Goal: Information Seeking & Learning: Learn about a topic

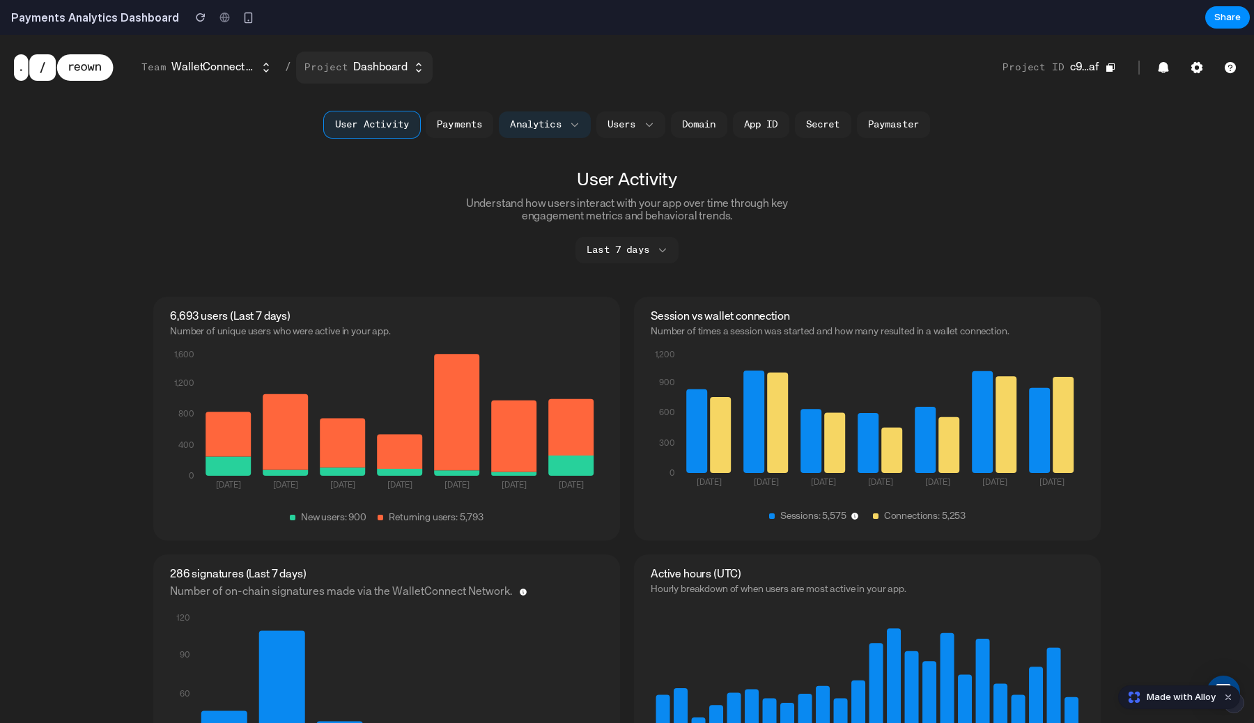
click at [347, 72] on button "Project Dashboard" at bounding box center [364, 68] width 137 height 32
click at [215, 56] on button "Team WalletConnect Foundation" at bounding box center [206, 68] width 147 height 32
click at [1060, 61] on button "Project ID c9…af" at bounding box center [1059, 67] width 130 height 29
click at [807, 132] on link "Secret" at bounding box center [823, 124] width 56 height 26
click at [822, 123] on link "Secret" at bounding box center [823, 124] width 56 height 26
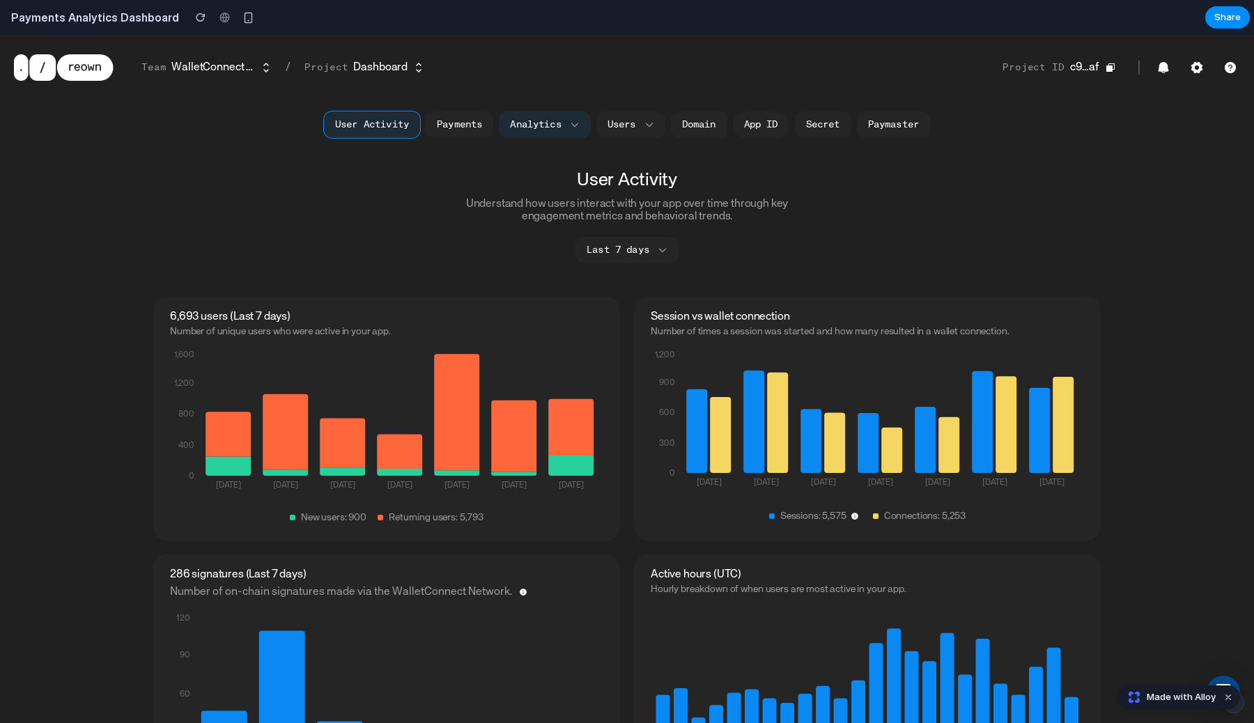
click at [748, 125] on link "App ID" at bounding box center [761, 124] width 56 height 26
click at [669, 125] on div "User Activity Payments Analytics Users Domain App ID Secret Paymaster" at bounding box center [627, 125] width 634 height 32
click at [596, 132] on div "User Activity Payments Analytics Users Domain App ID Secret Paymaster" at bounding box center [627, 125] width 634 height 32
click at [534, 132] on button "Analytics" at bounding box center [544, 124] width 91 height 26
click at [614, 123] on button "Users" at bounding box center [630, 124] width 69 height 26
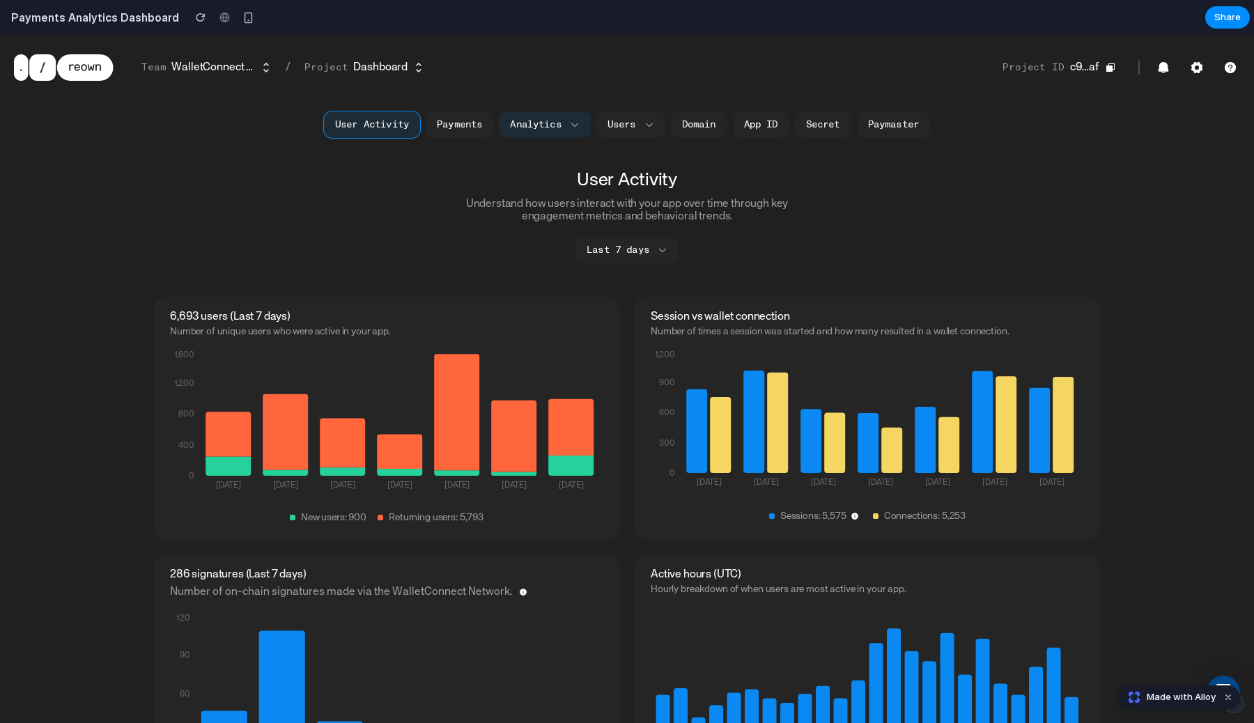
drag, startPoint x: 396, startPoint y: 123, endPoint x: 573, endPoint y: 281, distance: 238.3
click at [396, 123] on button "User Activity" at bounding box center [372, 124] width 96 height 26
click at [620, 247] on button "Last 7 days" at bounding box center [627, 250] width 103 height 26
click at [392, 338] on div "6,693 users (Last 7 days) Number of unique users who were active in your app. 0…" at bounding box center [386, 419] width 467 height 244
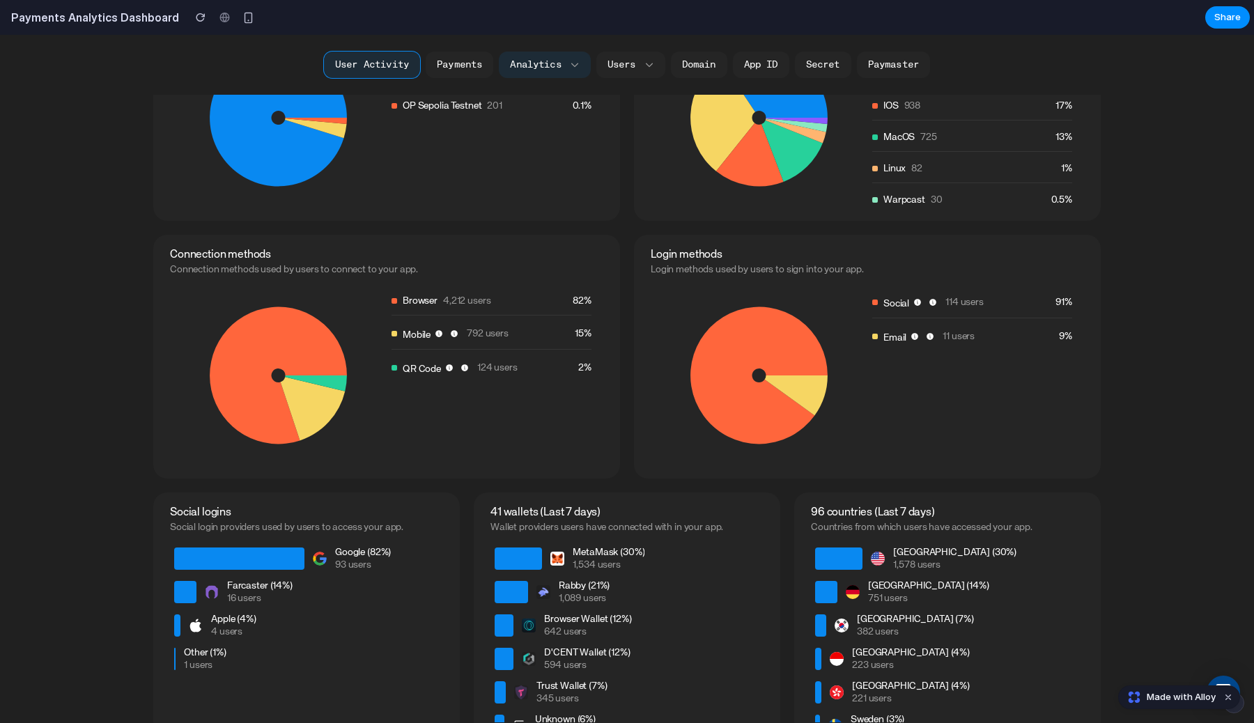
scroll to position [903, 0]
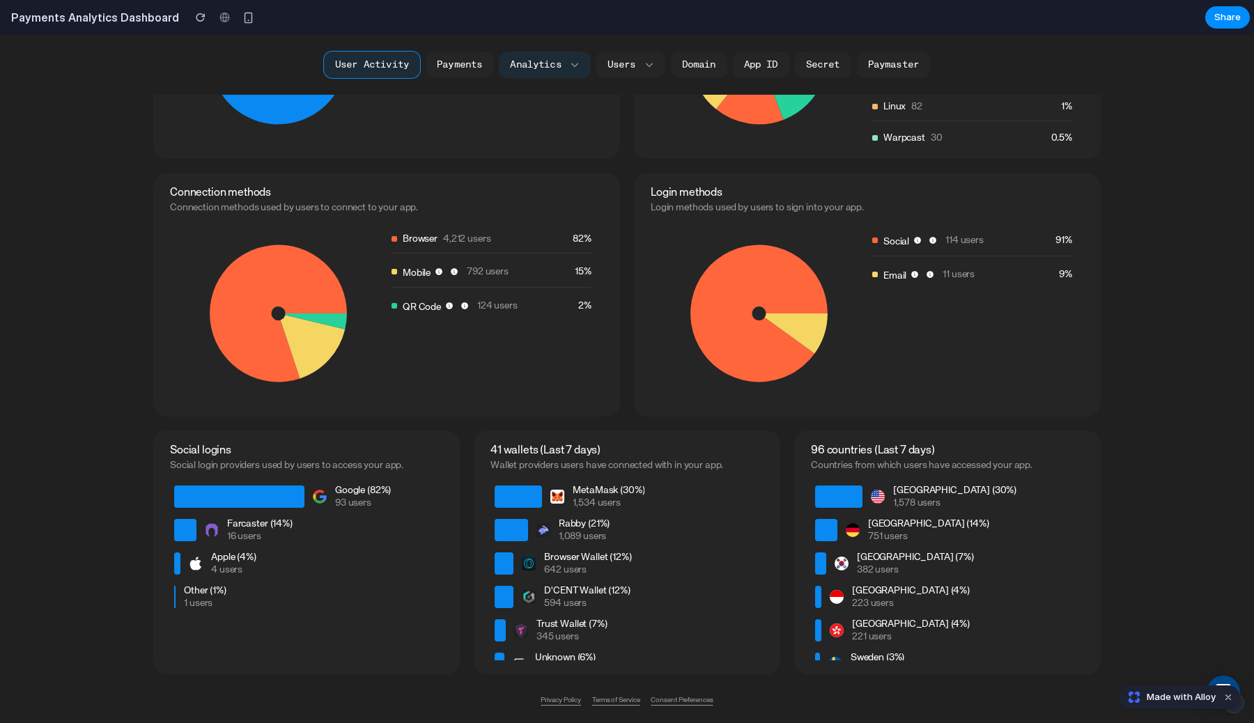
click at [1194, 700] on span "Made with Alloy" at bounding box center [1181, 698] width 69 height 14
click at [626, 61] on button "Users" at bounding box center [630, 65] width 69 height 26
click at [717, 77] on div "User Activity Payments Analytics Users Domain App ID Secret Paymaster" at bounding box center [627, 65] width 634 height 32
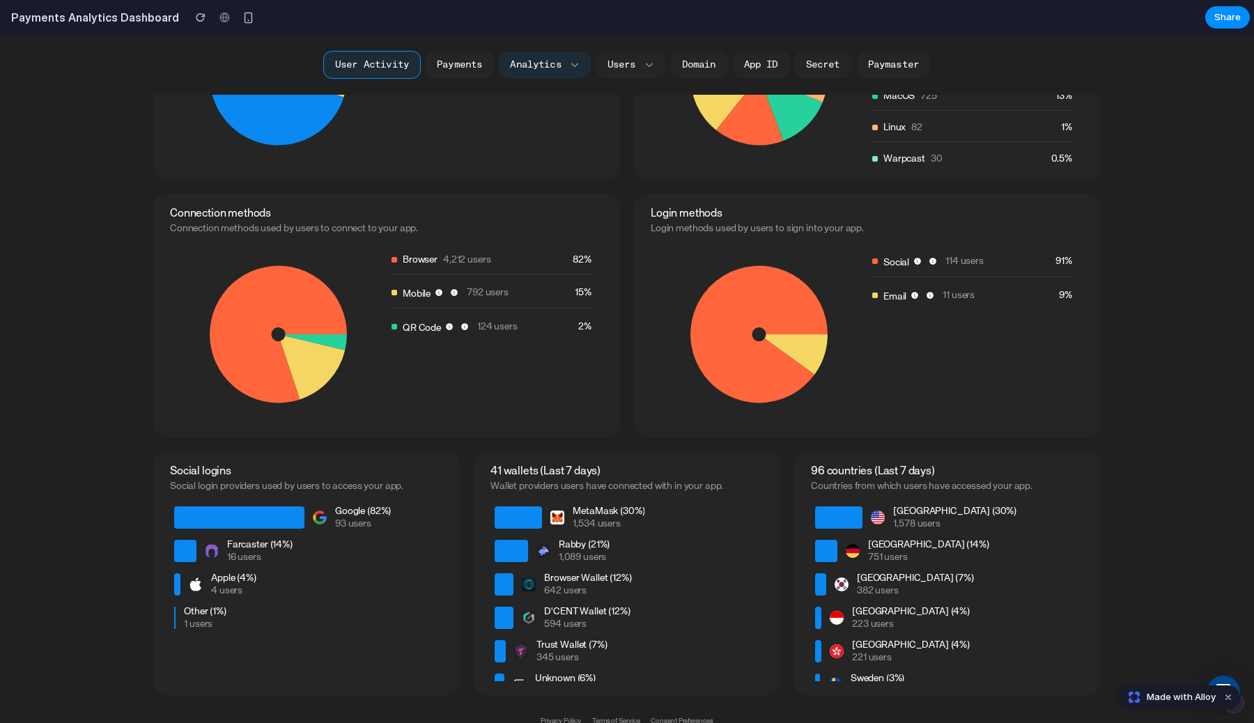
scroll to position [861, 0]
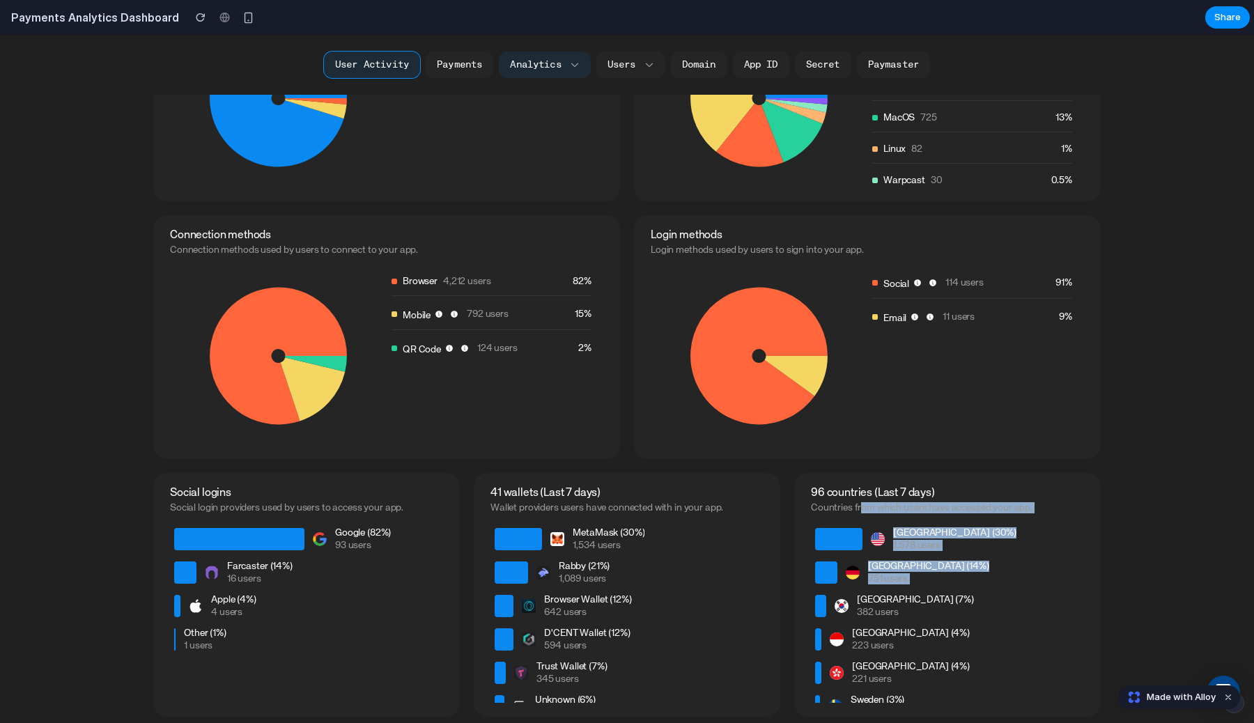
drag, startPoint x: 862, startPoint y: 511, endPoint x: 862, endPoint y: 591, distance: 79.4
click at [862, 591] on div "96 countries (Last 7 days) Countries from which users have accessed your app. […" at bounding box center [947, 595] width 307 height 244
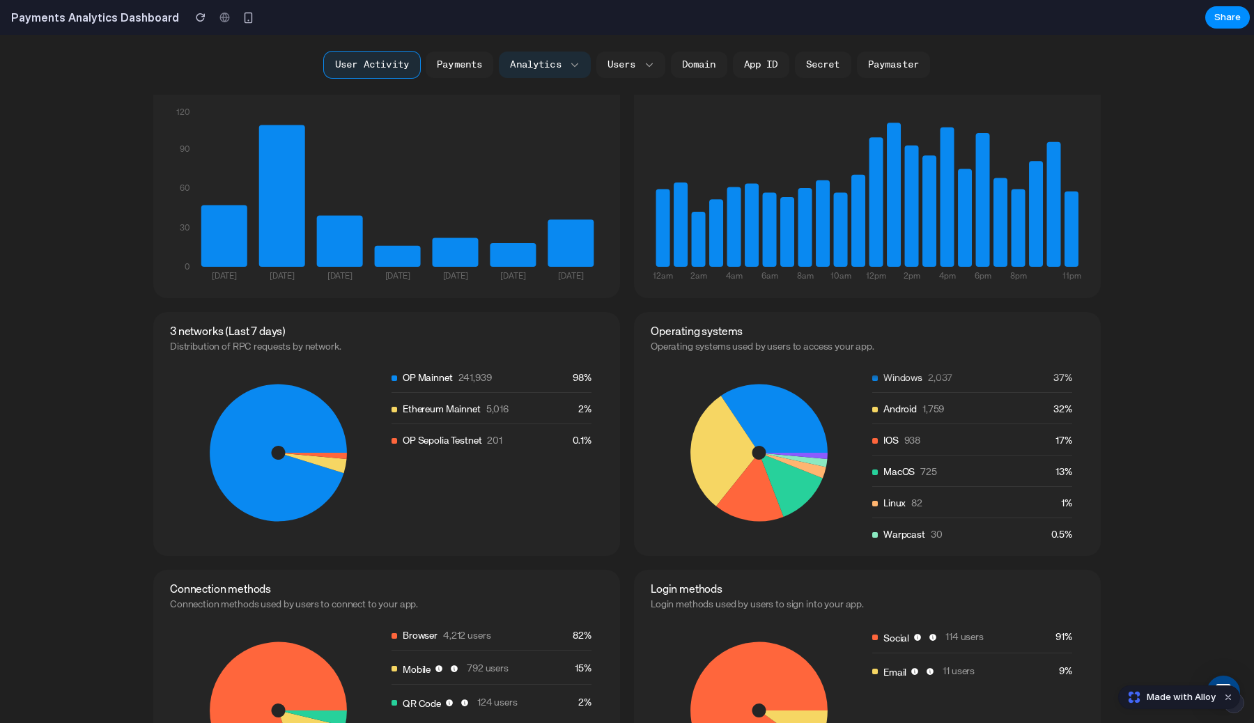
scroll to position [0, 0]
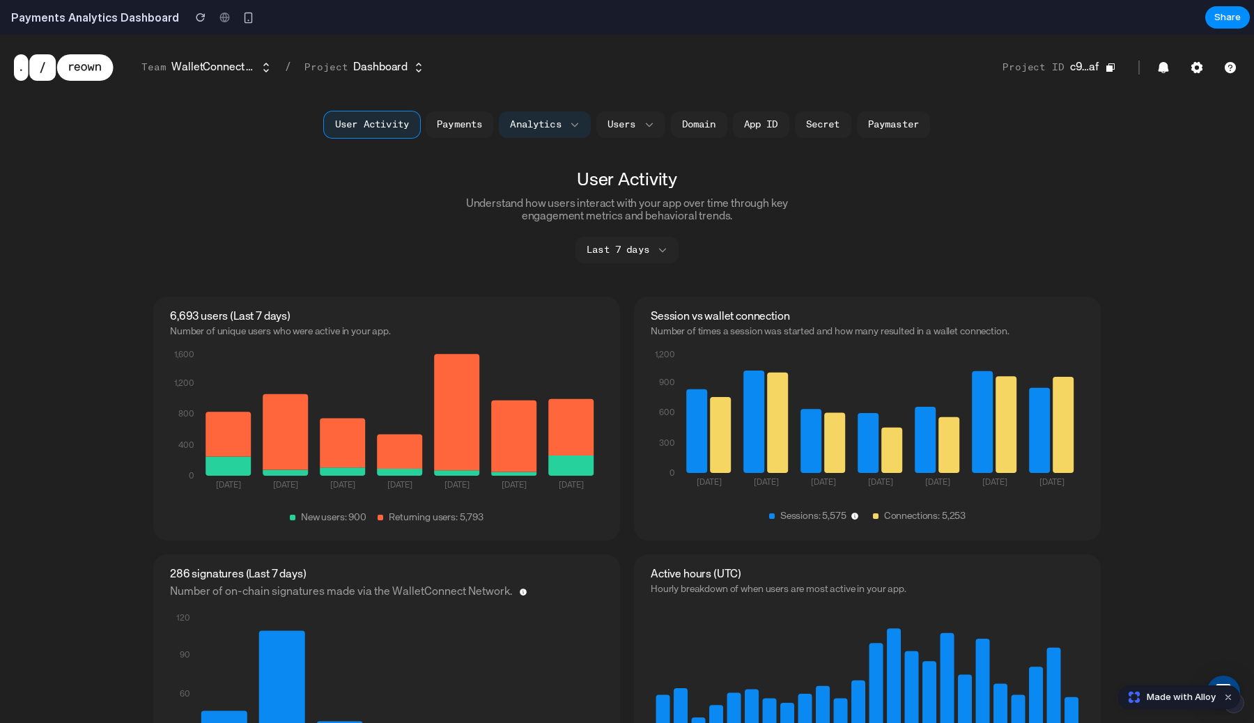
click at [560, 142] on div "User Activity Payments Analytics Users Domain App ID Secret Paymaster" at bounding box center [627, 125] width 1254 height 60
click at [566, 125] on button "Analytics" at bounding box center [544, 124] width 91 height 26
click at [629, 125] on button "Users" at bounding box center [630, 124] width 69 height 26
click at [1199, 79] on div "Project ID c9…af Project ID c9b58d…c199af Copy" at bounding box center [1117, 67] width 246 height 29
click at [1199, 70] on icon at bounding box center [1196, 67] width 11 height 11
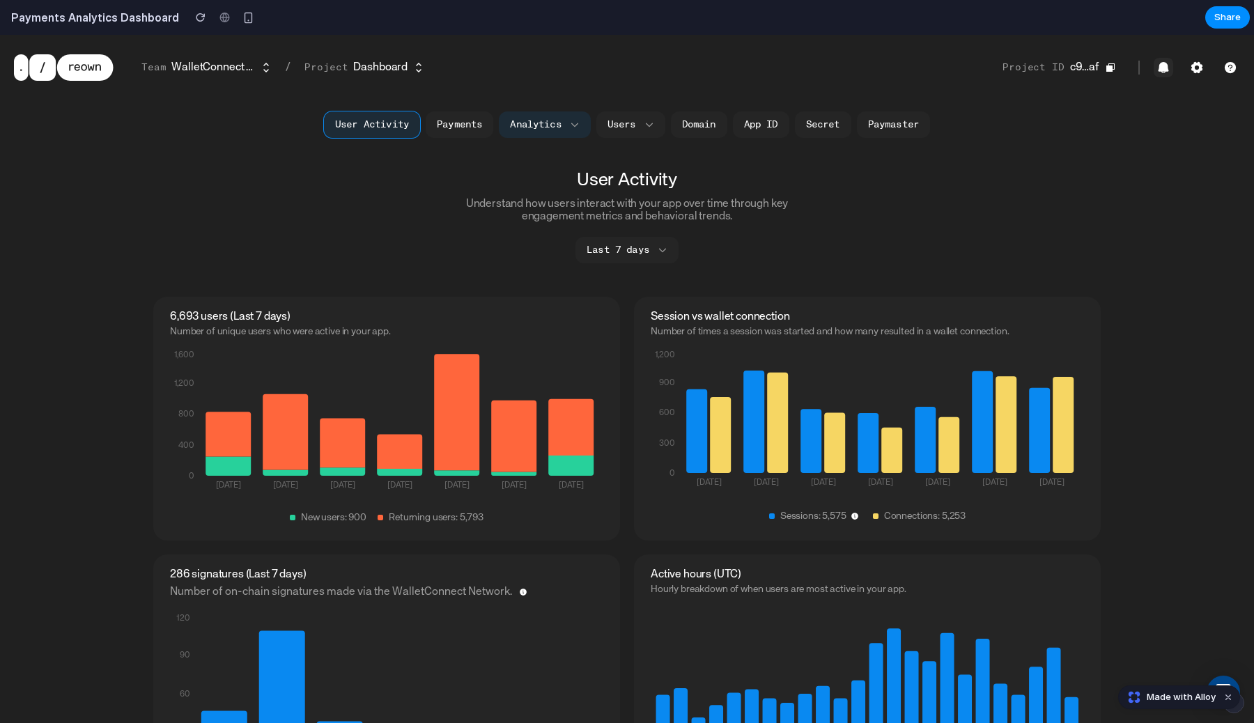
click at [1157, 70] on icon "button" at bounding box center [1164, 68] width 14 height 14
click at [1232, 70] on icon at bounding box center [1230, 67] width 11 height 11
click at [1081, 63] on button "Project ID c9…af" at bounding box center [1059, 67] width 130 height 29
click at [866, 137] on link "Paymaster" at bounding box center [893, 124] width 73 height 26
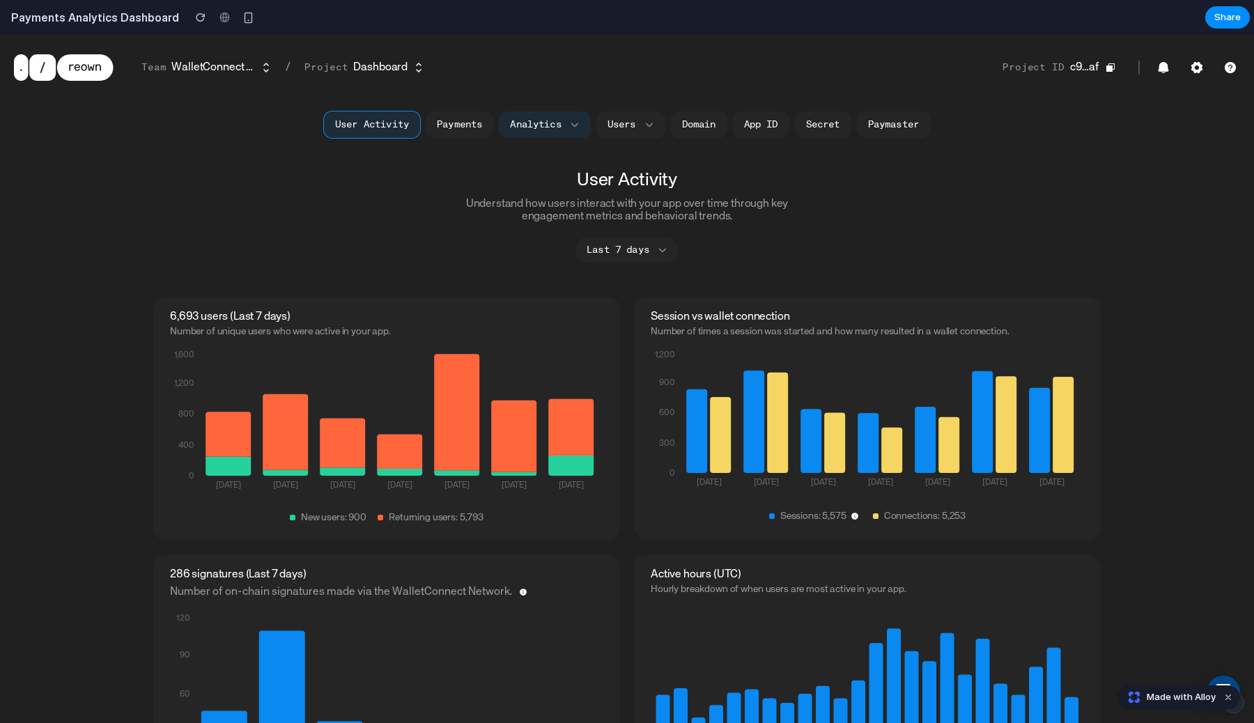
click at [636, 247] on button "Last 7 days" at bounding box center [627, 250] width 103 height 26
click at [346, 56] on button "Project Dashboard" at bounding box center [364, 68] width 137 height 32
click at [248, 56] on button "Team WalletConnect Foundation" at bounding box center [206, 68] width 147 height 32
click at [65, 78] on icon at bounding box center [85, 67] width 56 height 26
click at [416, 64] on icon "button" at bounding box center [419, 68] width 6 height 10
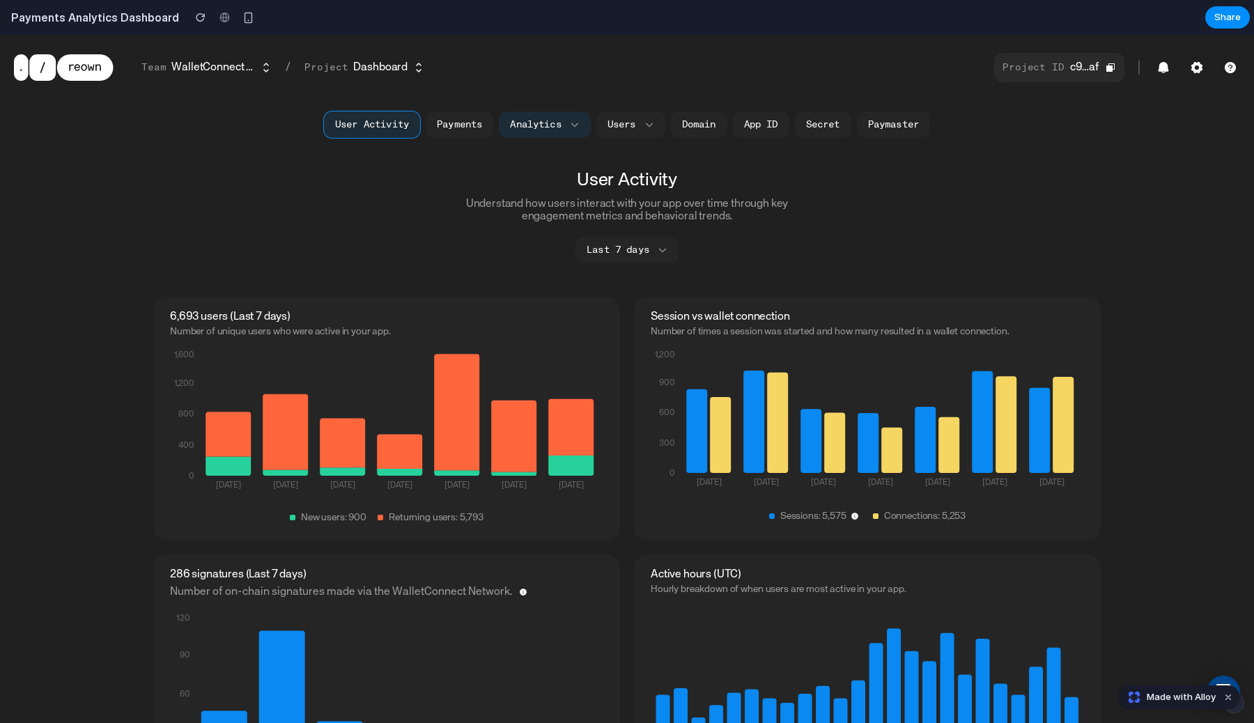
click at [1062, 69] on p "Project ID" at bounding box center [1034, 67] width 62 height 11
click at [626, 250] on button "Last 7 days" at bounding box center [627, 250] width 103 height 26
click at [731, 249] on div "Understand how users interact with your app over time through key engagement me…" at bounding box center [627, 230] width 348 height 65
click at [396, 423] on icon "0 400 800 1,200 1,600 [DATE] Sep [DATE] Sep [DATE] Sep [DATE]" at bounding box center [386, 437] width 433 height 178
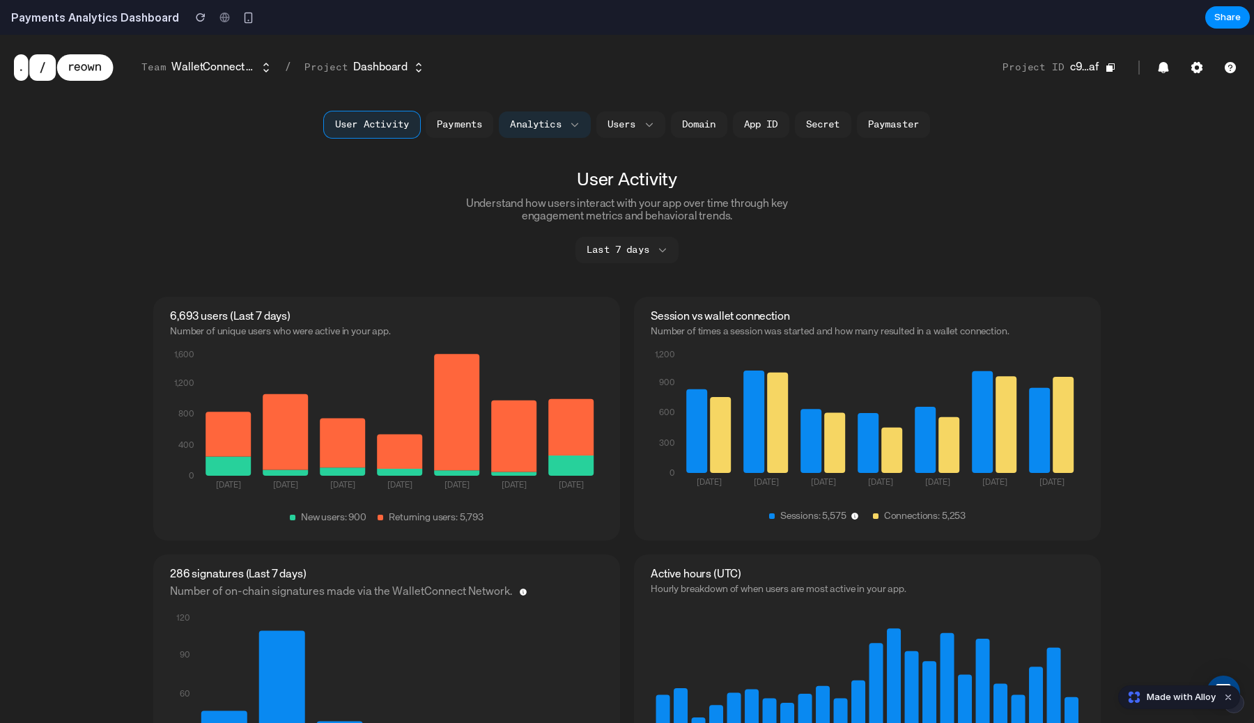
click at [459, 419] on icon at bounding box center [456, 412] width 45 height 116
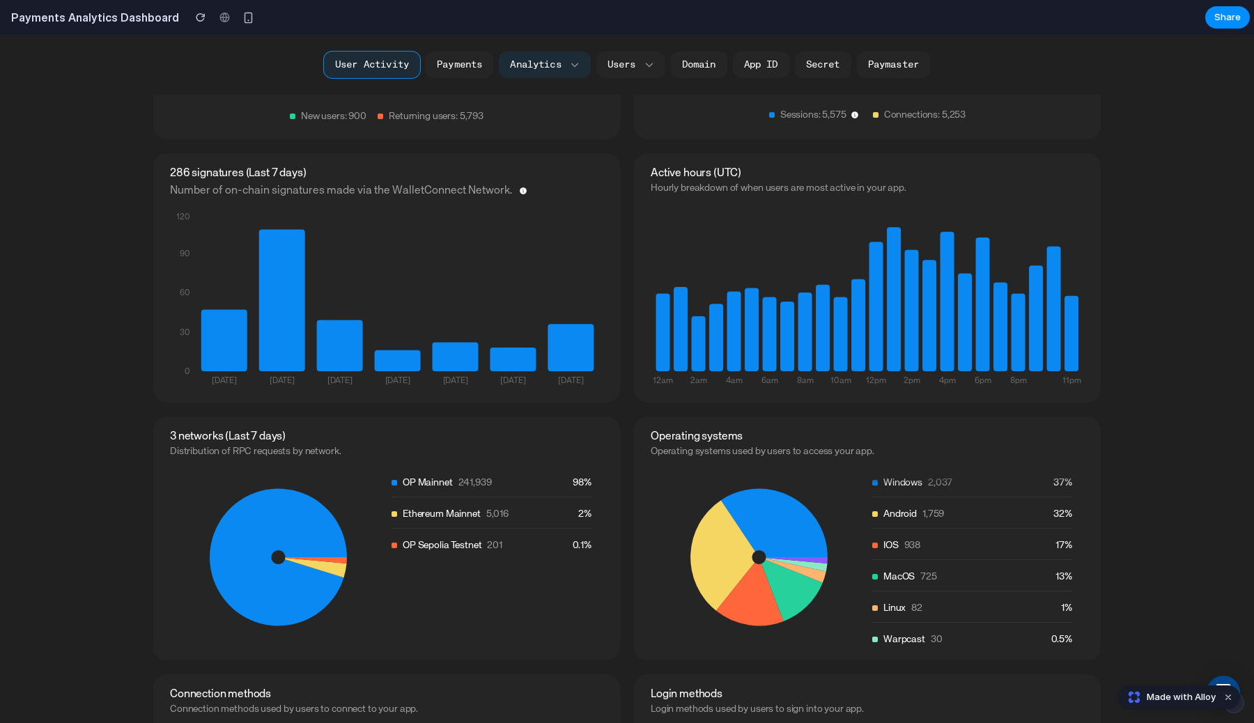
scroll to position [491, 0]
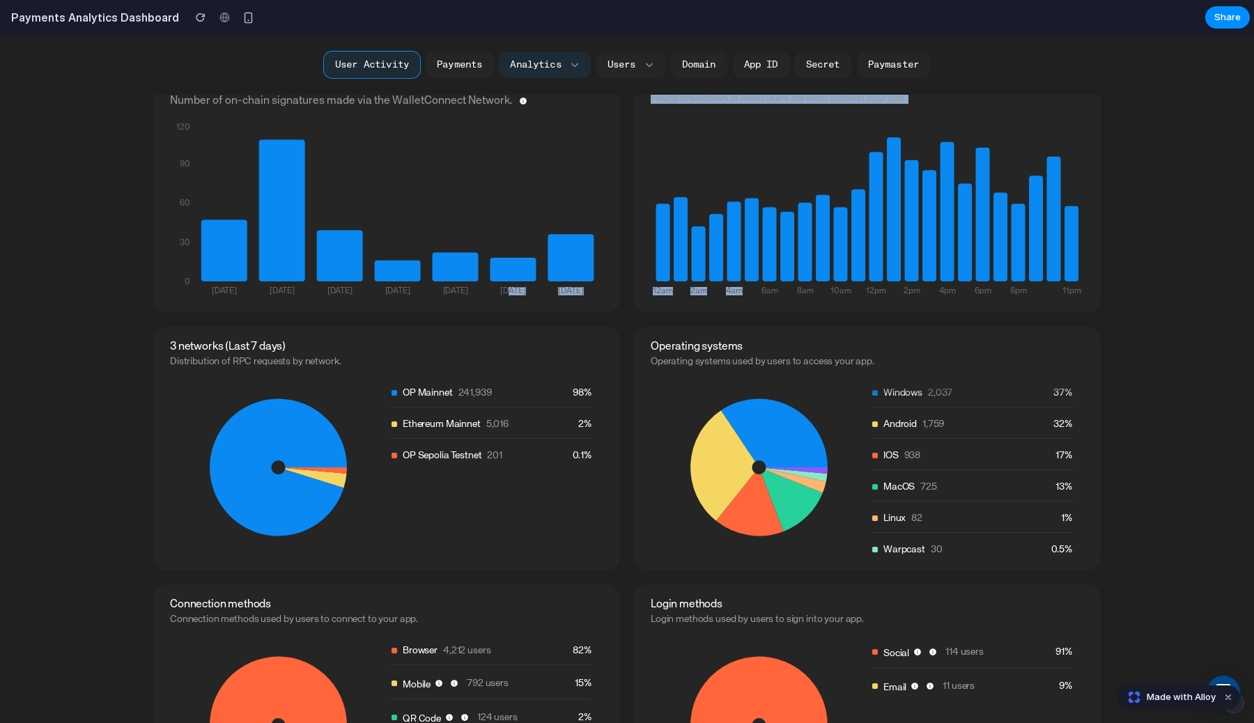
drag, startPoint x: 509, startPoint y: 192, endPoint x: 748, endPoint y: 194, distance: 239.0
click at [748, 194] on div "6,693 users (Last 7 days) Number of unique users who were active in your app. 0…" at bounding box center [627, 317] width 948 height 1023
click at [733, 222] on icon at bounding box center [734, 241] width 14 height 80
click at [509, 272] on icon at bounding box center [513, 270] width 46 height 24
click at [446, 289] on tspan "[DATE]" at bounding box center [455, 291] width 25 height 8
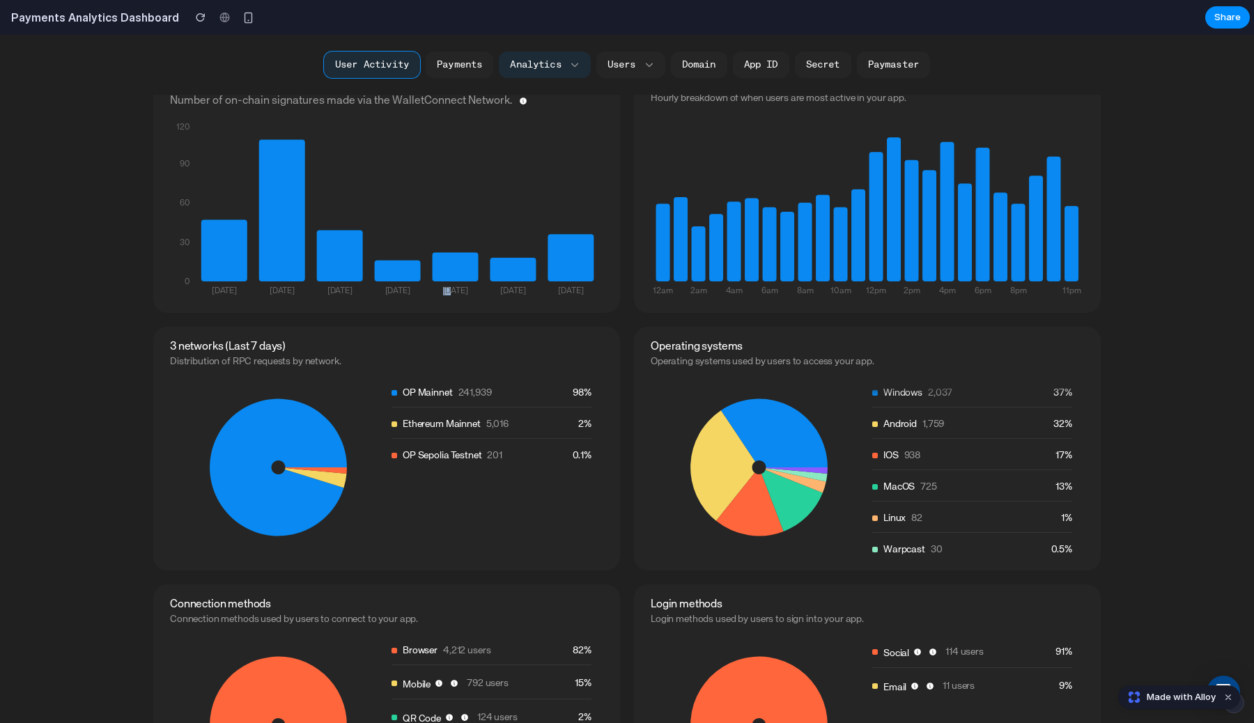
click at [446, 289] on tspan "[DATE]" at bounding box center [455, 291] width 25 height 8
click at [183, 100] on span "Number of on-chain signatures made via the WalletConnect Network." at bounding box center [386, 101] width 433 height 17
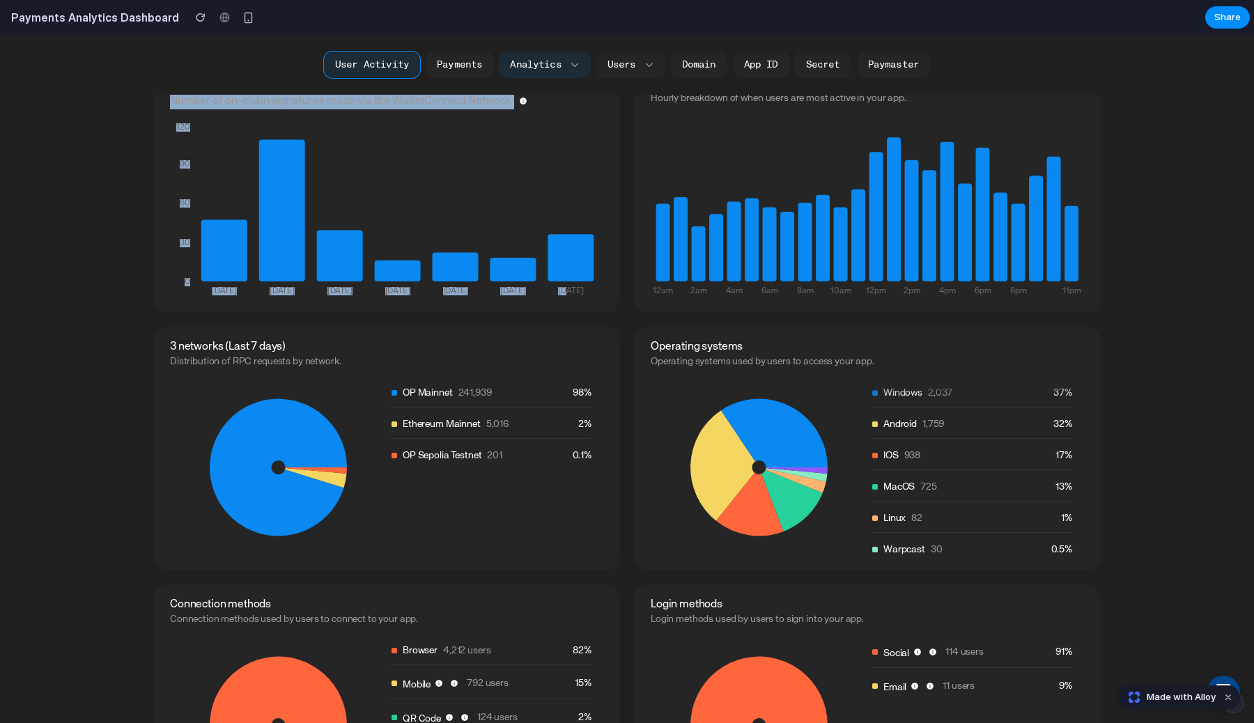
drag, startPoint x: 183, startPoint y: 100, endPoint x: 548, endPoint y: 316, distance: 424.5
click at [548, 318] on div "6,693 users (Last 7 days) Number of unique users who were active in your app. 0…" at bounding box center [627, 317] width 948 height 1023
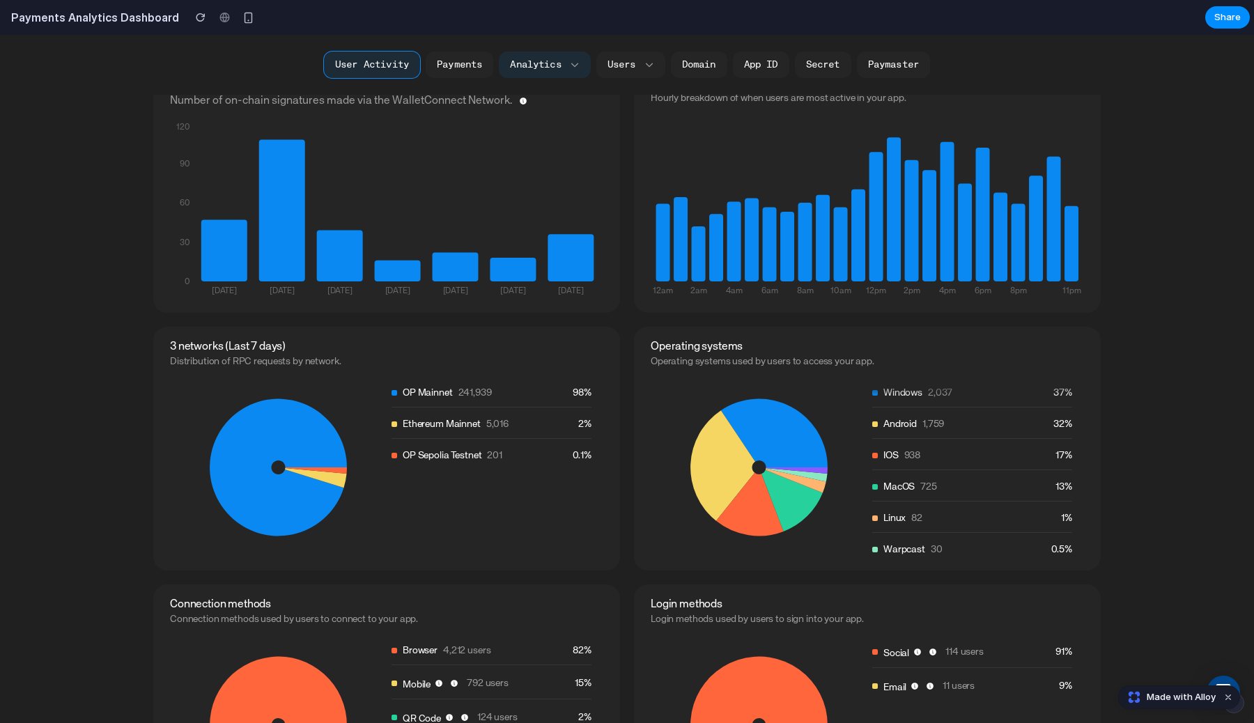
click at [587, 303] on div "286 signatures (Last 7 days) Number of on-chain signatures made via the WalletC…" at bounding box center [386, 187] width 467 height 249
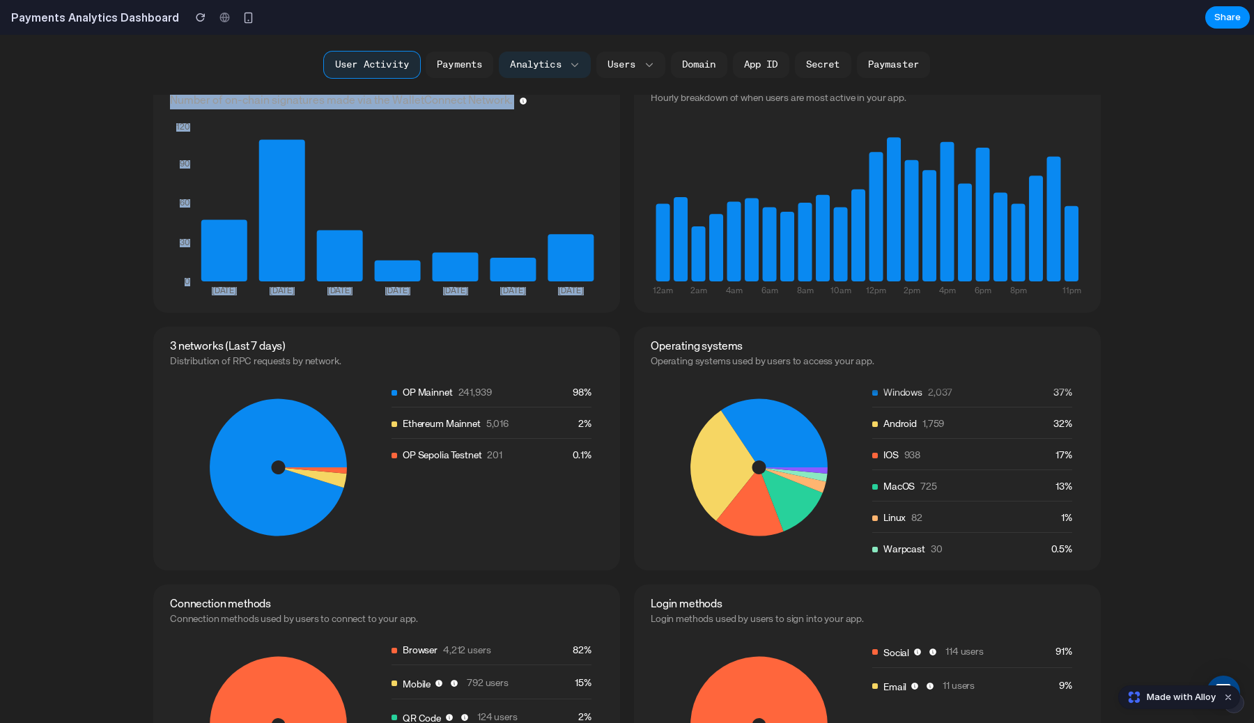
drag, startPoint x: 587, startPoint y: 303, endPoint x: 178, endPoint y: 102, distance: 455.0
click at [178, 102] on div "286 signatures (Last 7 days) Number of on-chain signatures made via the WalletC…" at bounding box center [386, 187] width 467 height 249
click at [178, 102] on span "Number of on-chain signatures made via the WalletConnect Network." at bounding box center [386, 101] width 433 height 17
drag, startPoint x: 178, startPoint y: 102, endPoint x: 571, endPoint y: 283, distance: 432.4
click at [571, 283] on div "286 signatures (Last 7 days) Number of on-chain signatures made via the WalletC…" at bounding box center [386, 187] width 467 height 249
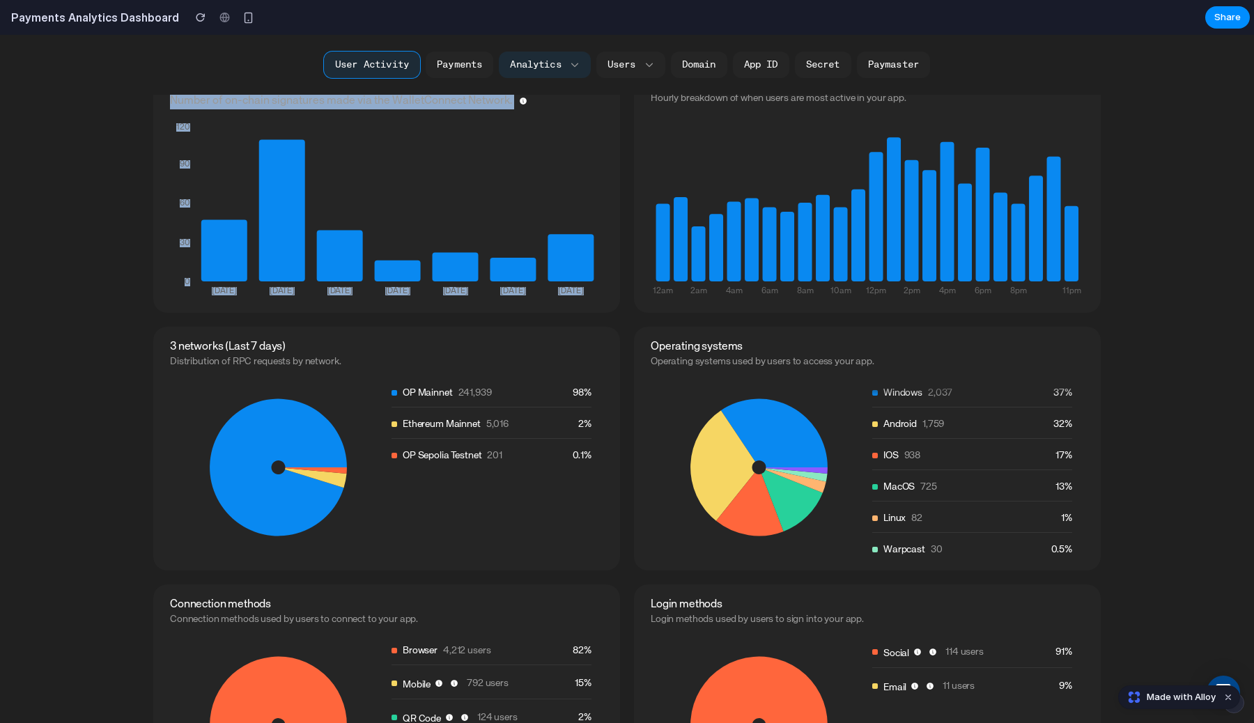
click at [576, 287] on tspan "[DATE]" at bounding box center [570, 291] width 25 height 8
drag, startPoint x: 576, startPoint y: 286, endPoint x: 170, endPoint y: 112, distance: 442.0
click at [170, 112] on div "286 signatures (Last 7 days) Number of on-chain signatures made via the WalletC…" at bounding box center [386, 187] width 467 height 249
